Goal: Navigation & Orientation: Find specific page/section

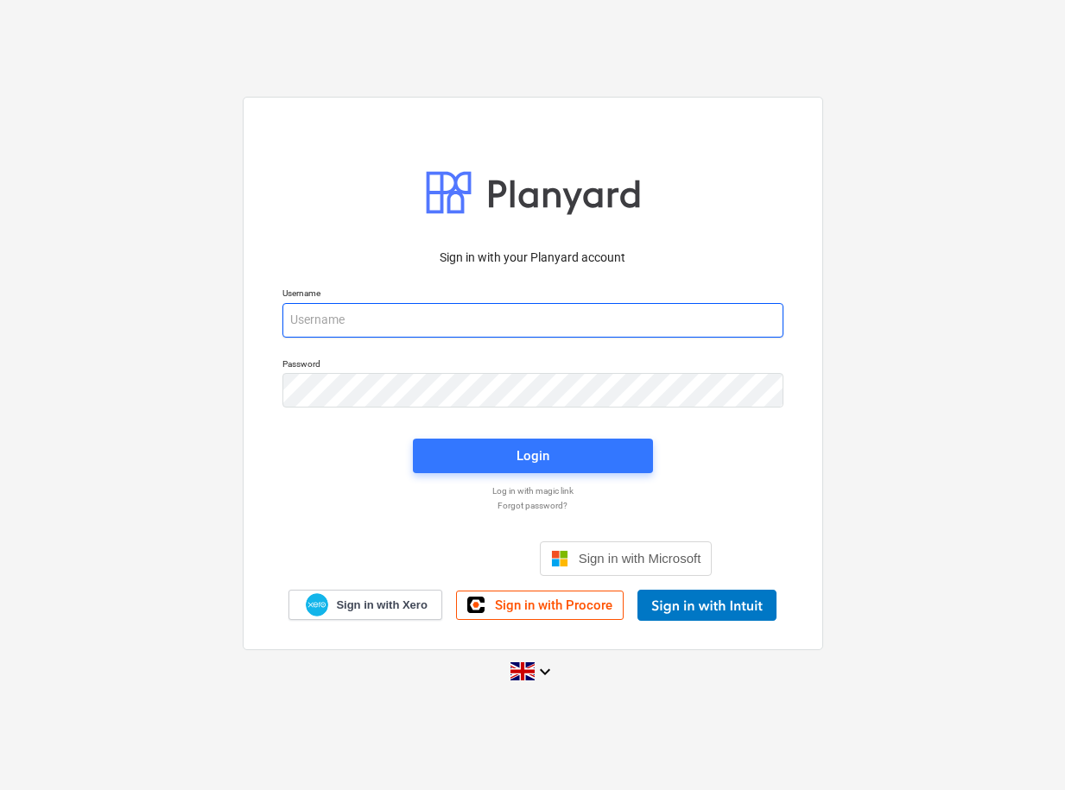
click at [372, 318] on input "email" at bounding box center [532, 320] width 501 height 35
click at [366, 325] on input "email" at bounding box center [532, 320] width 501 height 35
